Goal: Transaction & Acquisition: Obtain resource

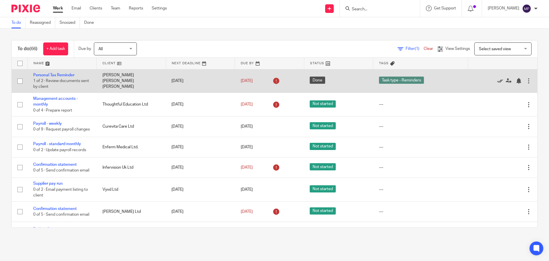
click at [498, 81] on icon at bounding box center [501, 81] width 6 height 6
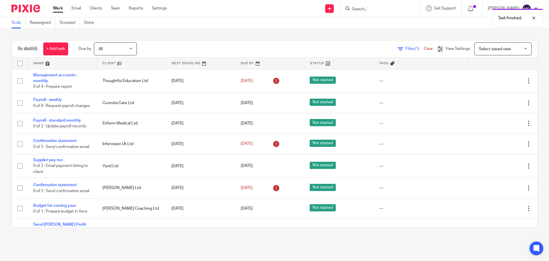
click at [364, 10] on div "Task finished." at bounding box center [409, 17] width 269 height 22
click at [365, 9] on div "Task finished." at bounding box center [409, 17] width 269 height 22
click at [535, 17] on div at bounding box center [529, 18] width 15 height 7
click at [365, 9] on input "Search" at bounding box center [378, 9] width 52 height 5
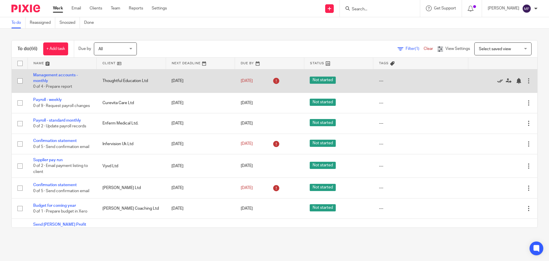
click at [498, 82] on icon at bounding box center [501, 81] width 6 height 6
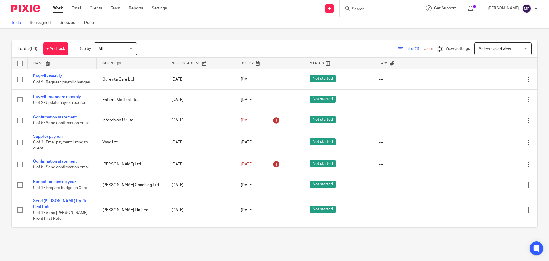
click at [364, 11] on input "Search" at bounding box center [378, 9] width 52 height 5
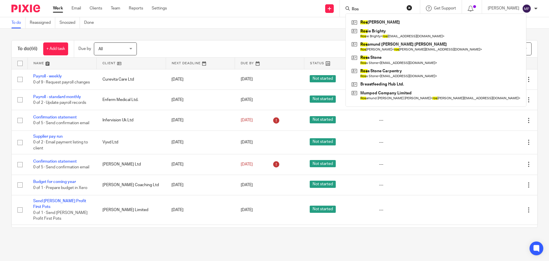
type input "Ros"
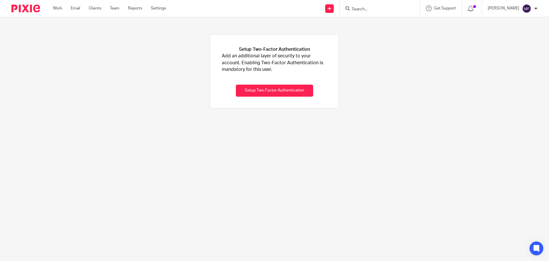
click at [370, 10] on input "Search" at bounding box center [378, 9] width 52 height 5
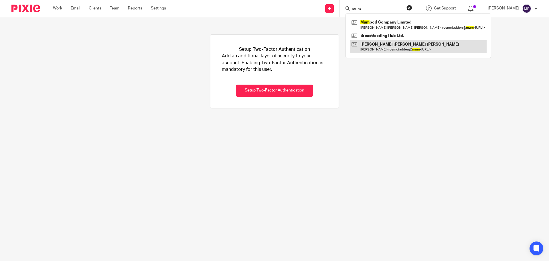
type input "mum"
click at [407, 48] on link at bounding box center [418, 46] width 137 height 13
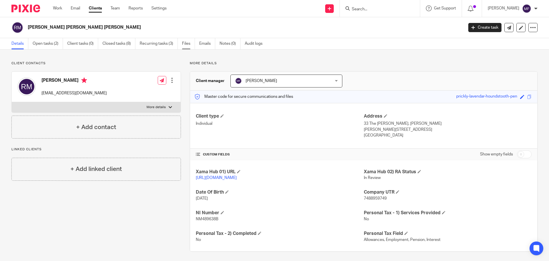
click at [189, 45] on link "Files" at bounding box center [188, 43] width 13 height 11
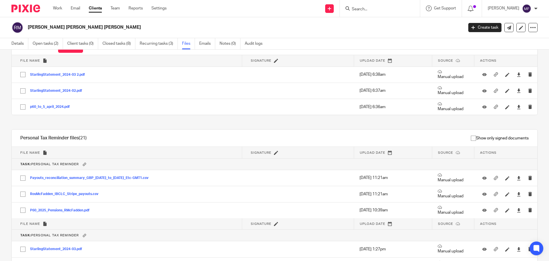
scroll to position [34, 0]
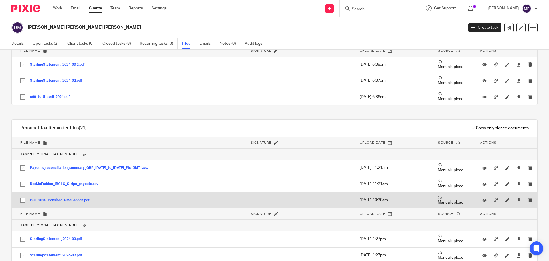
click at [61, 201] on button "P60_2025_Pensions_RMcFadden.pdf" at bounding box center [62, 200] width 64 height 4
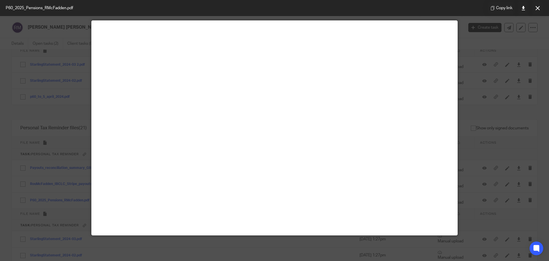
scroll to position [40, 0]
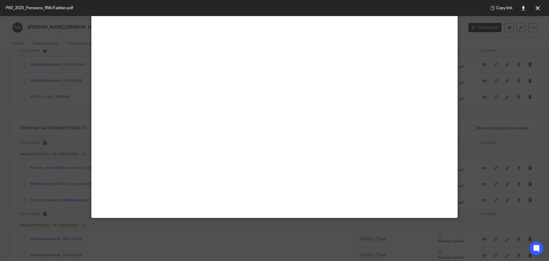
drag, startPoint x: 507, startPoint y: 87, endPoint x: 460, endPoint y: 124, distance: 60.5
click at [508, 87] on div at bounding box center [274, 130] width 549 height 261
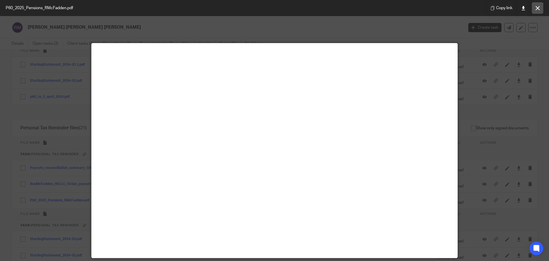
click at [541, 8] on button at bounding box center [537, 7] width 11 height 11
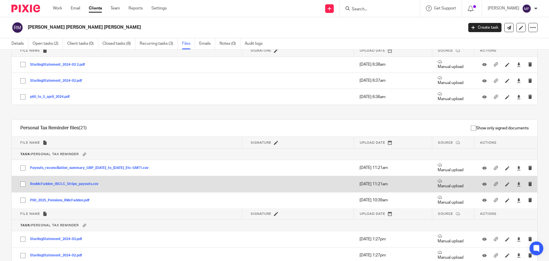
click at [90, 185] on button "RosMcFadden_IBCLC_Stripe_payouts.csv" at bounding box center [66, 184] width 73 height 4
click at [291, 179] on td at bounding box center [298, 184] width 112 height 16
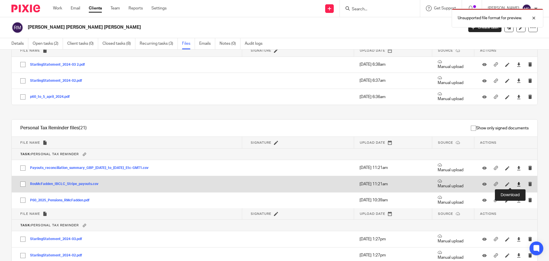
click at [517, 183] on icon at bounding box center [519, 184] width 4 height 4
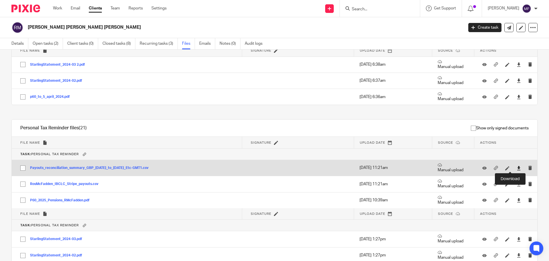
click at [517, 168] on icon at bounding box center [519, 168] width 4 height 4
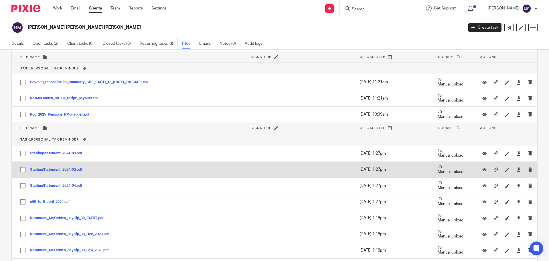
scroll to position [91, 0]
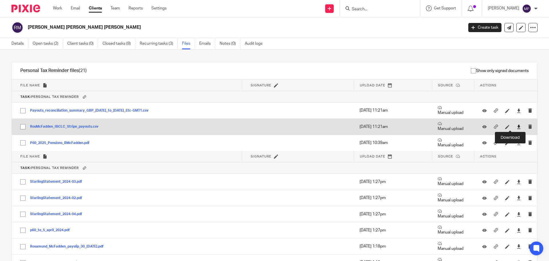
click at [517, 126] on icon at bounding box center [519, 127] width 4 height 4
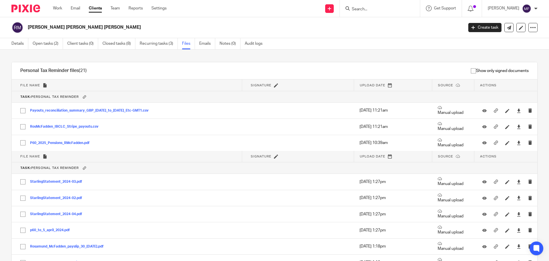
drag, startPoint x: 237, startPoint y: 15, endPoint x: 201, endPoint y: 1, distance: 39.1
click at [237, 15] on div "Send new email Create task Add client Request signature Get Support Contact via…" at bounding box center [362, 8] width 374 height 17
